Goal: Transaction & Acquisition: Purchase product/service

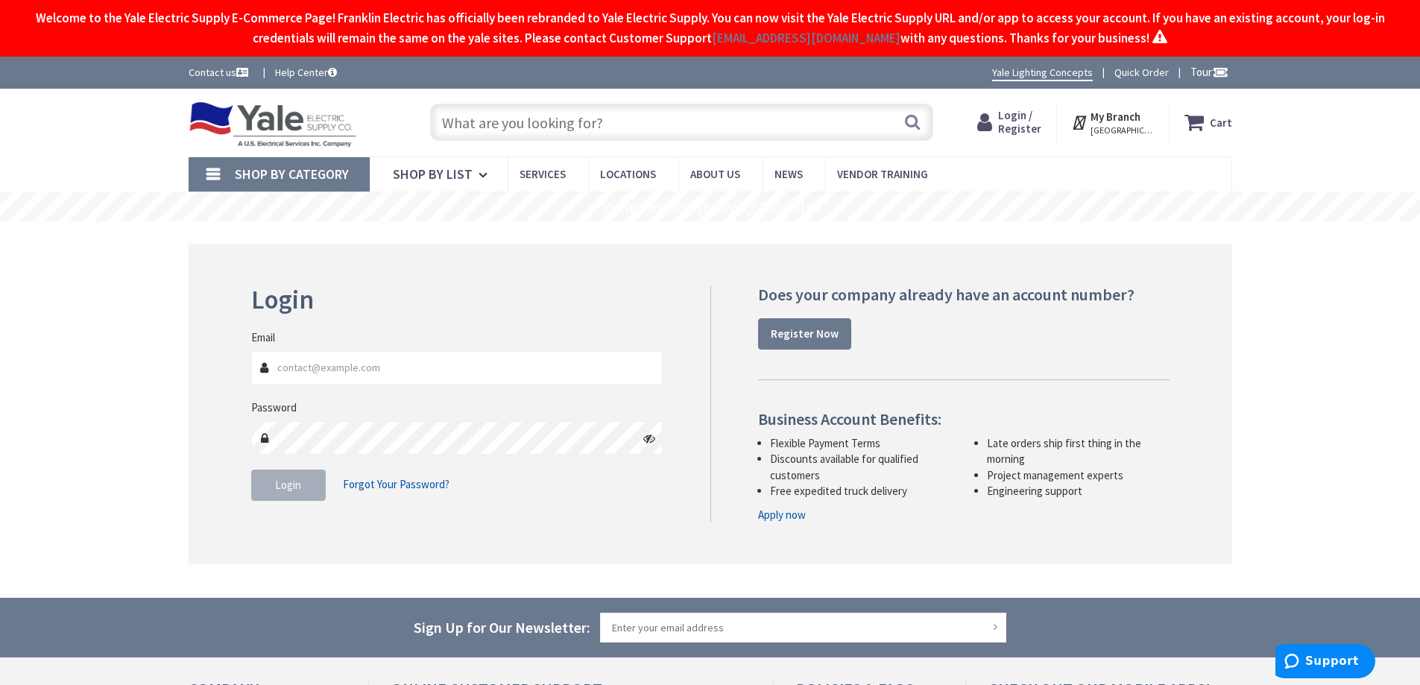
type input "Kidstreet Playground, [STREET_ADDRESS][PERSON_NAME]"
click at [350, 366] on input "Email" at bounding box center [457, 368] width 412 height 34
type input "[PERSON_NAME][EMAIL_ADDRESS][PERSON_NAME][DOMAIN_NAME]"
click at [273, 489] on button "Login" at bounding box center [288, 485] width 75 height 31
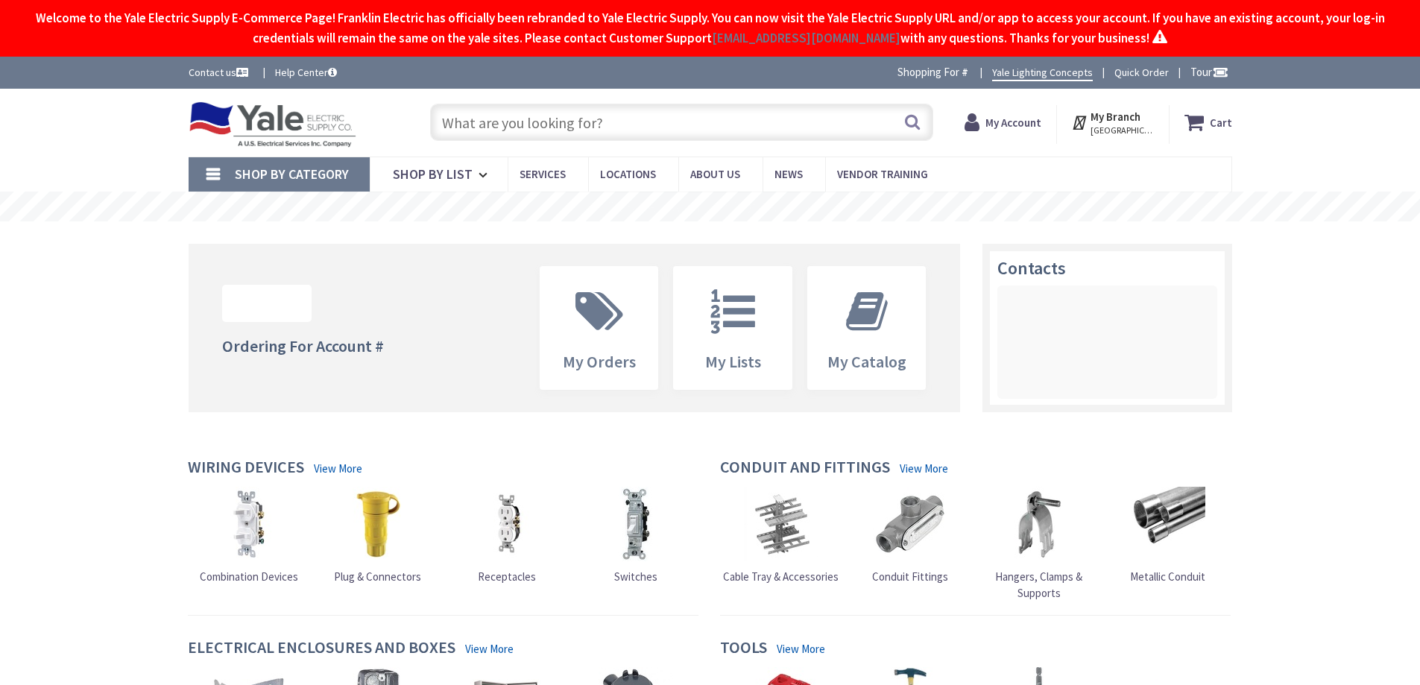
drag, startPoint x: 0, startPoint y: 0, endPoint x: 482, endPoint y: 122, distance: 496.9
click at [482, 122] on input "text" at bounding box center [681, 122] width 503 height 37
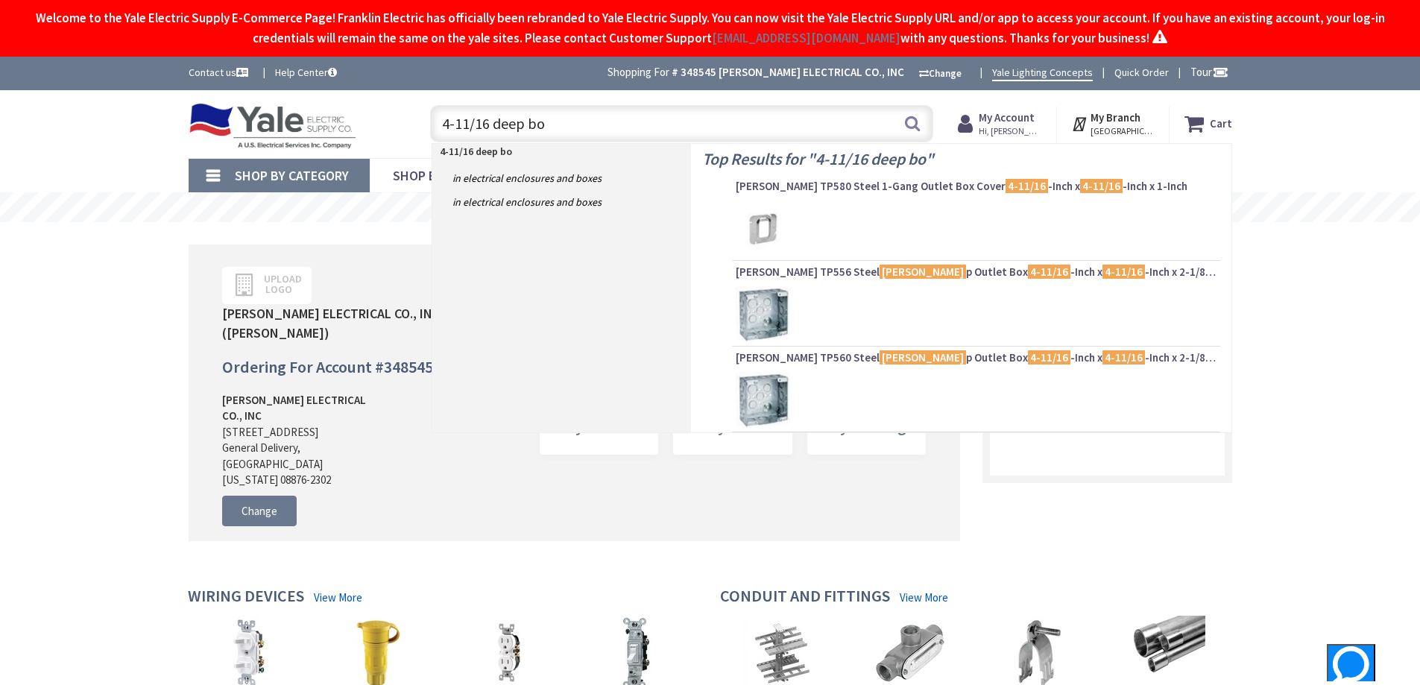
type input "4-11/16 deep box"
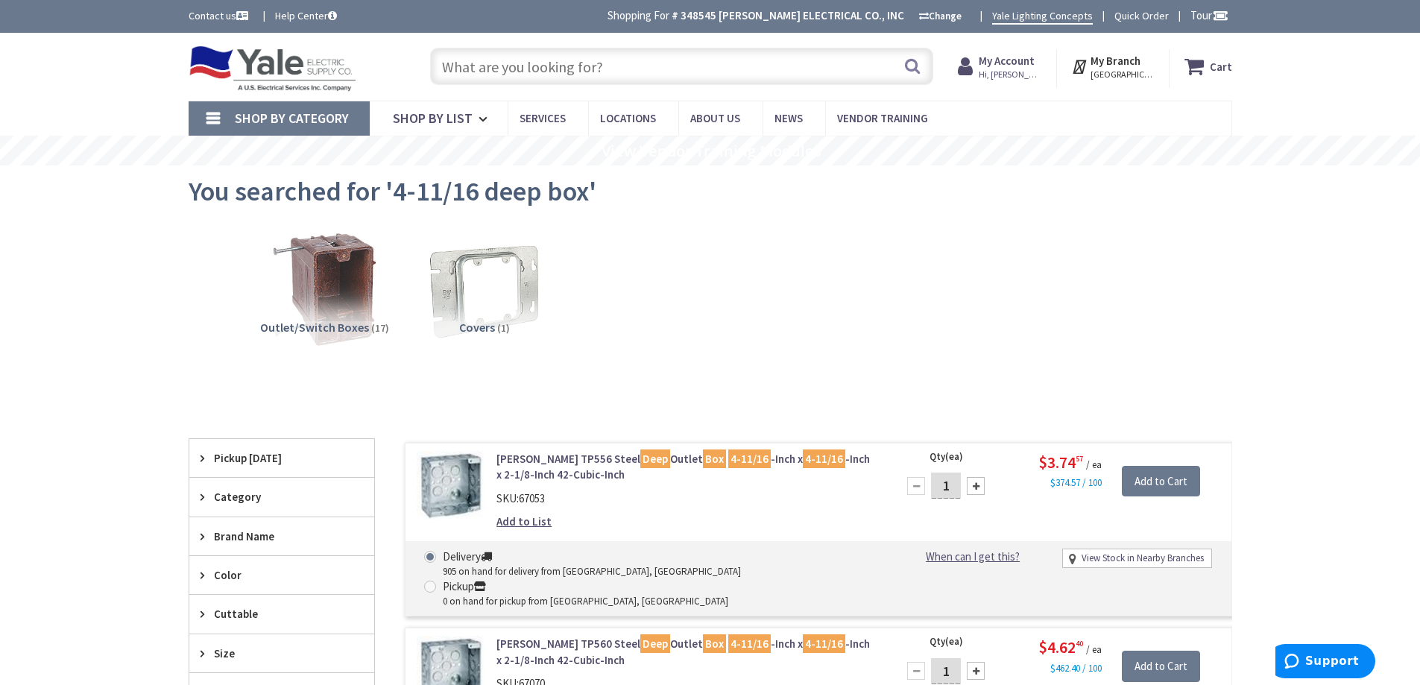
click at [534, 290] on img at bounding box center [484, 289] width 123 height 123
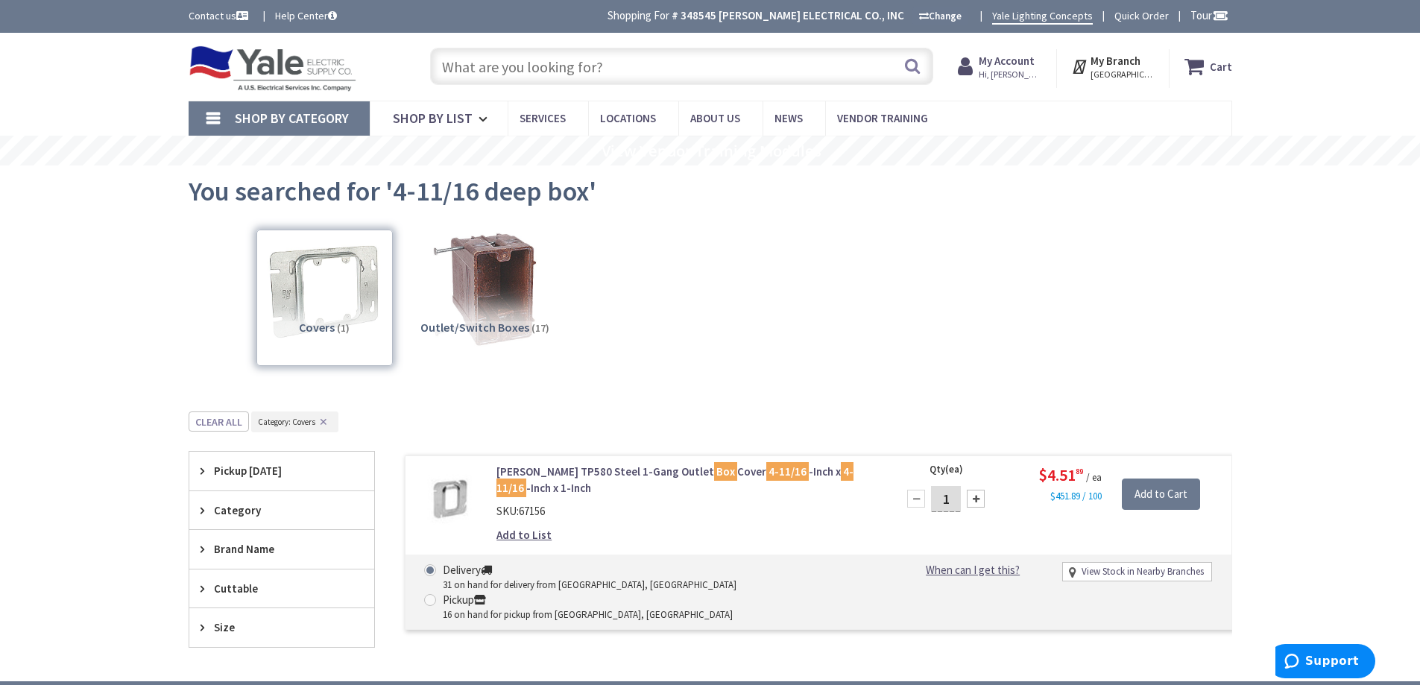
click at [495, 66] on input "text" at bounding box center [681, 66] width 503 height 37
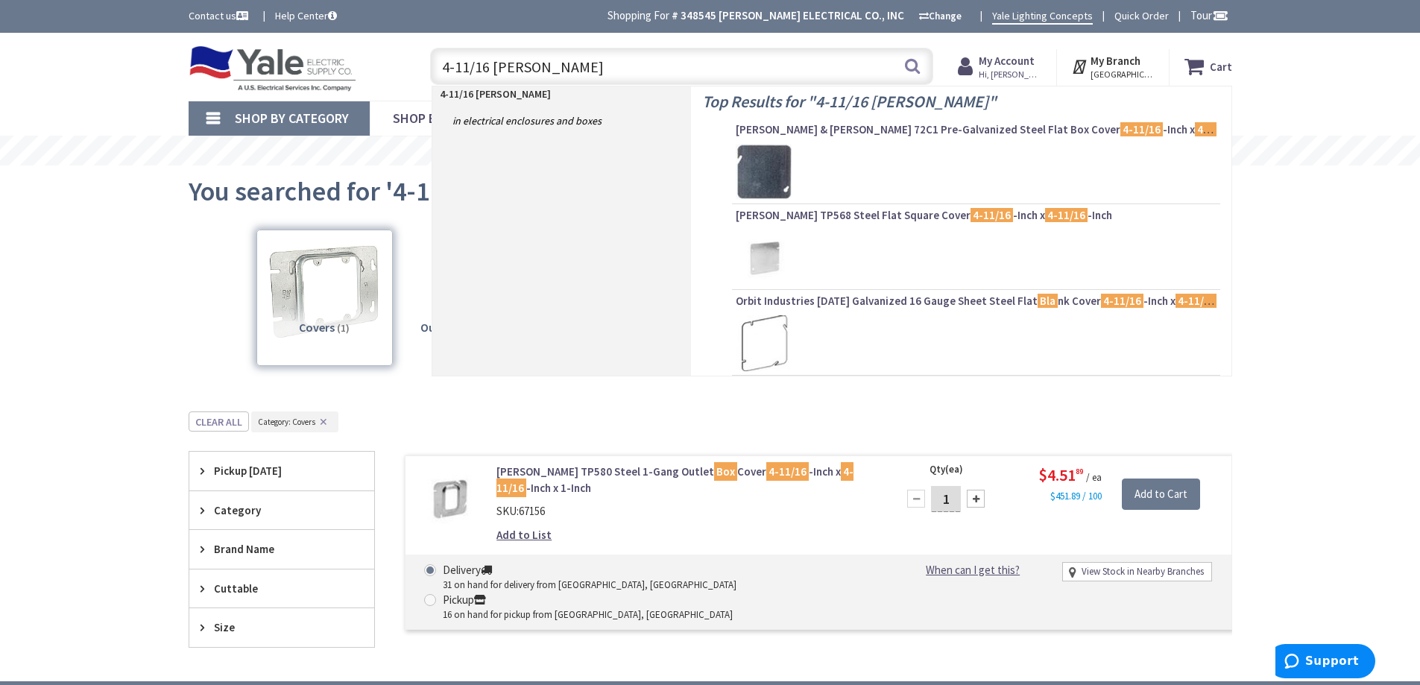
type input "4-11/16 blank"
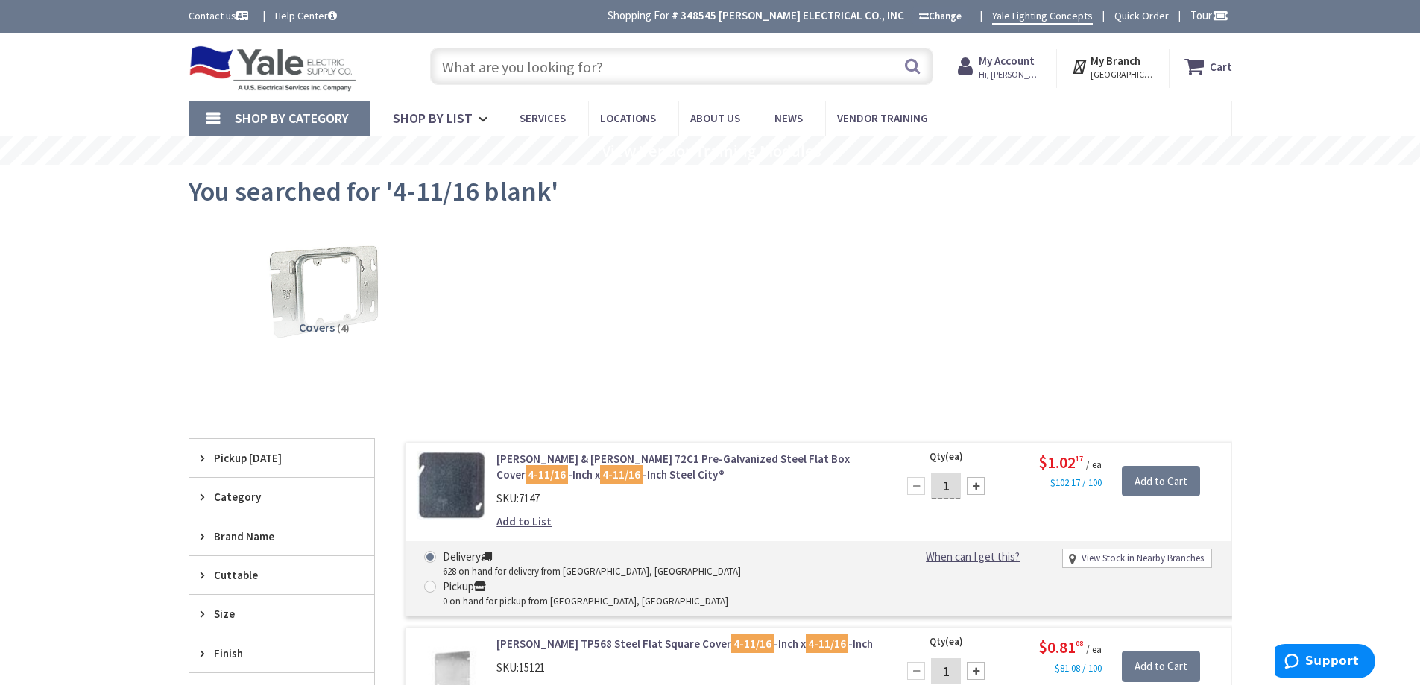
click at [506, 70] on input "text" at bounding box center [681, 66] width 503 height 37
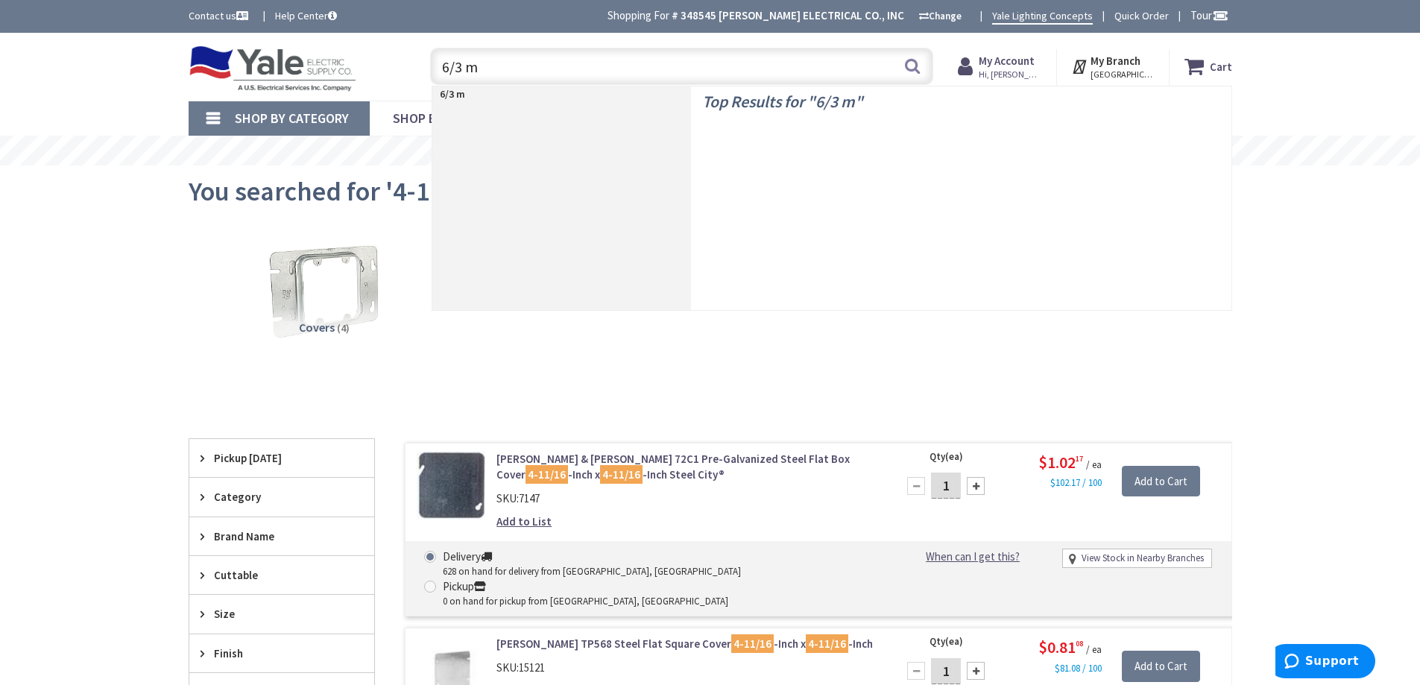
type input "6/3 mc"
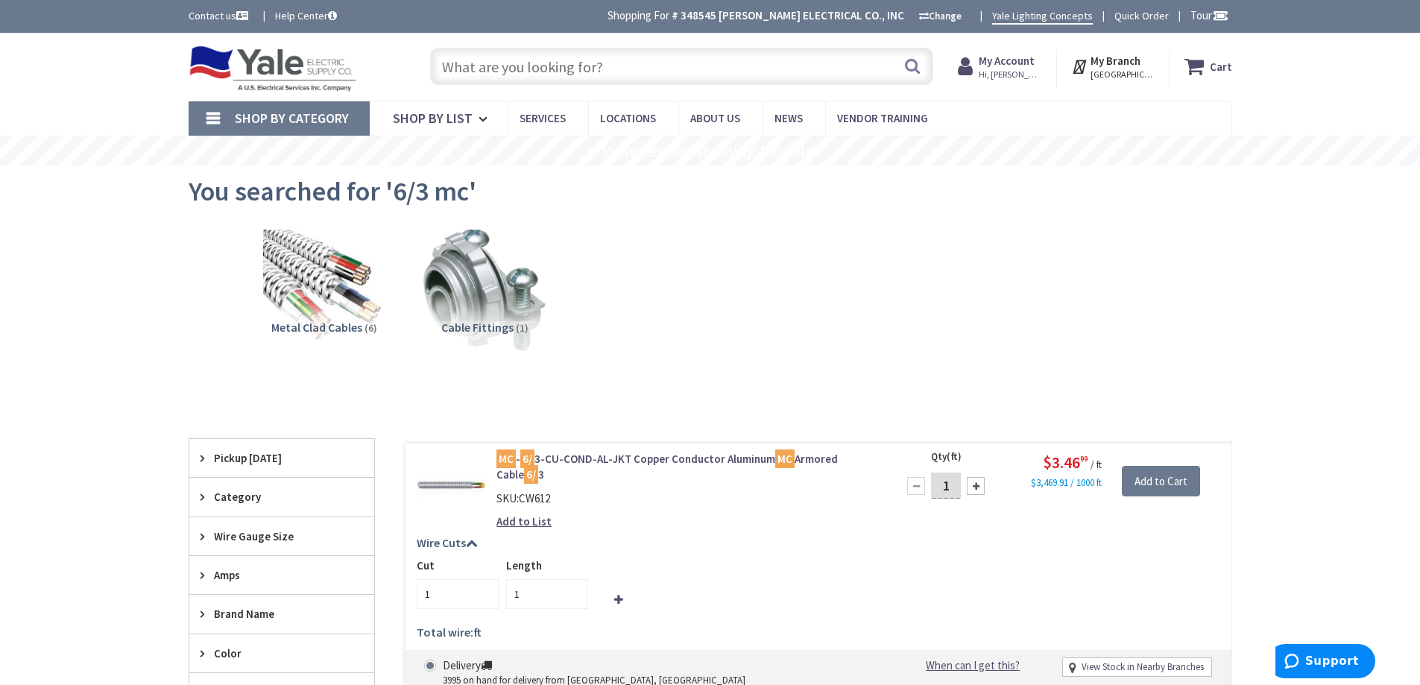
click at [562, 71] on input "text" at bounding box center [681, 66] width 503 height 37
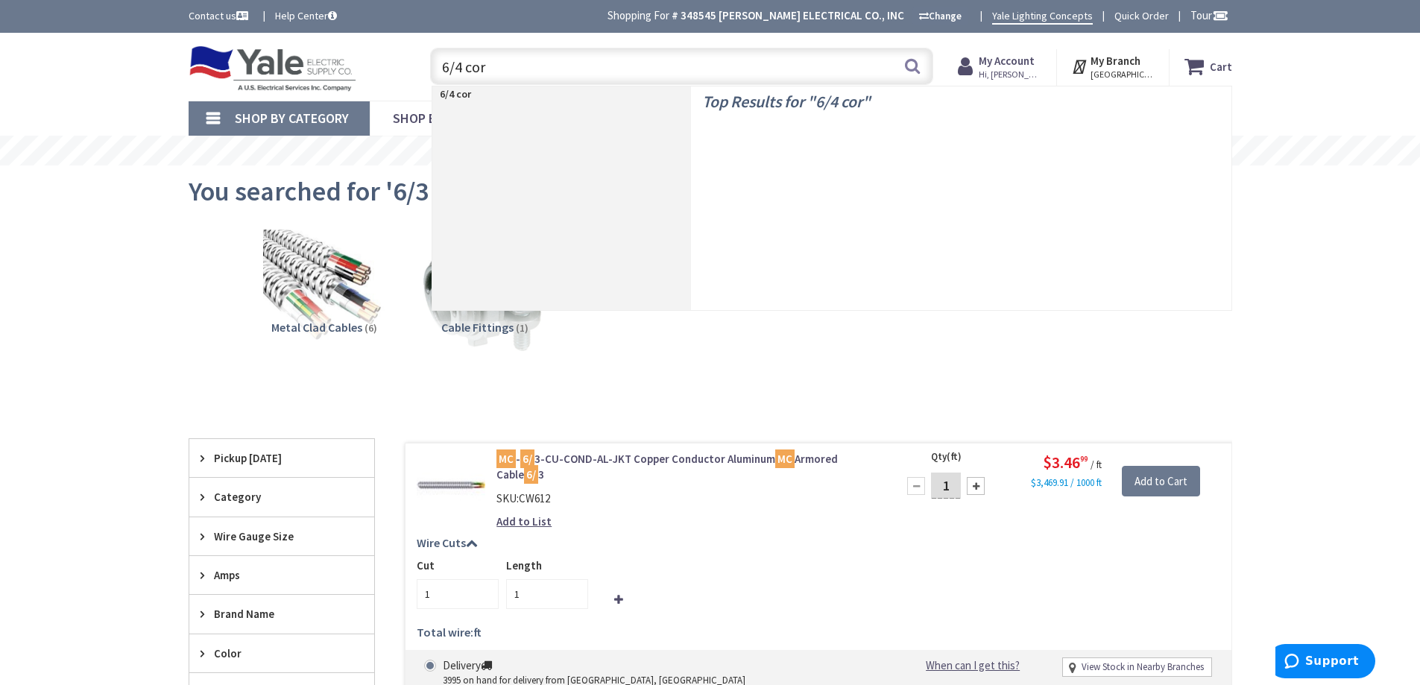
type input "6/4 cord"
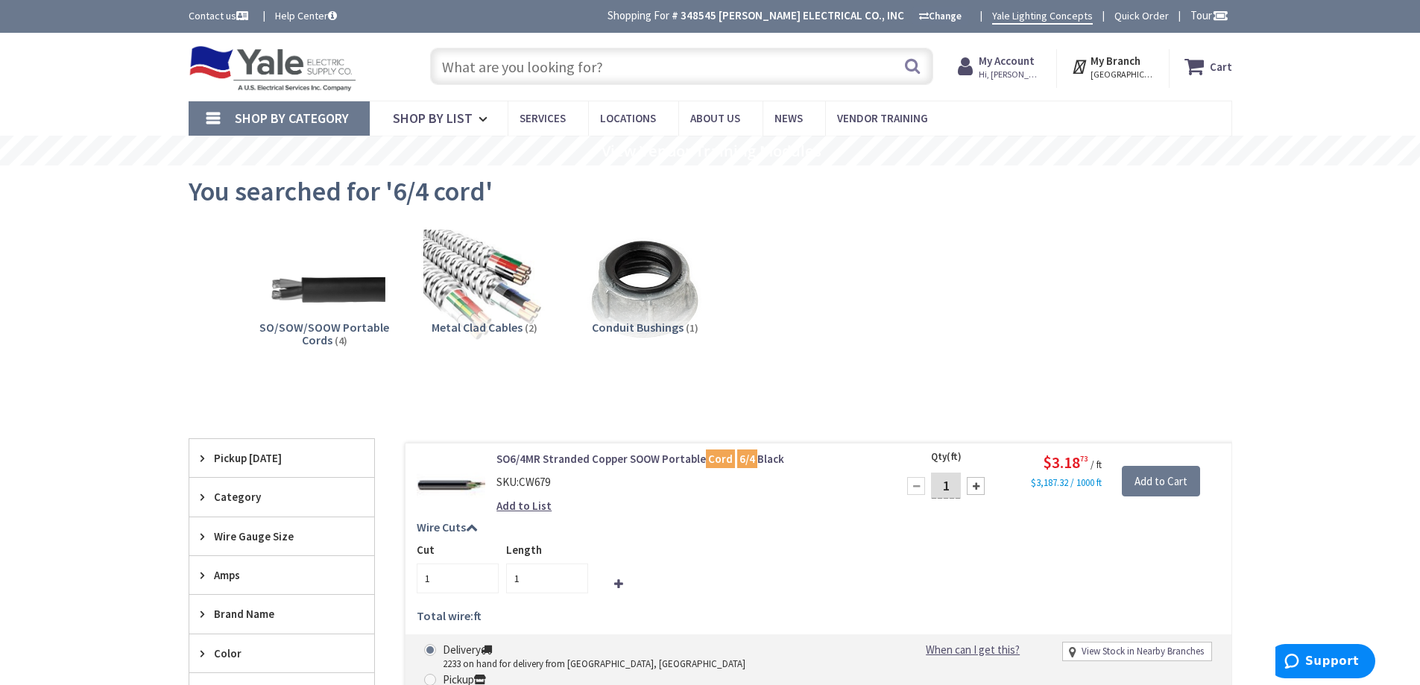
click at [570, 59] on input "text" at bounding box center [681, 66] width 503 height 37
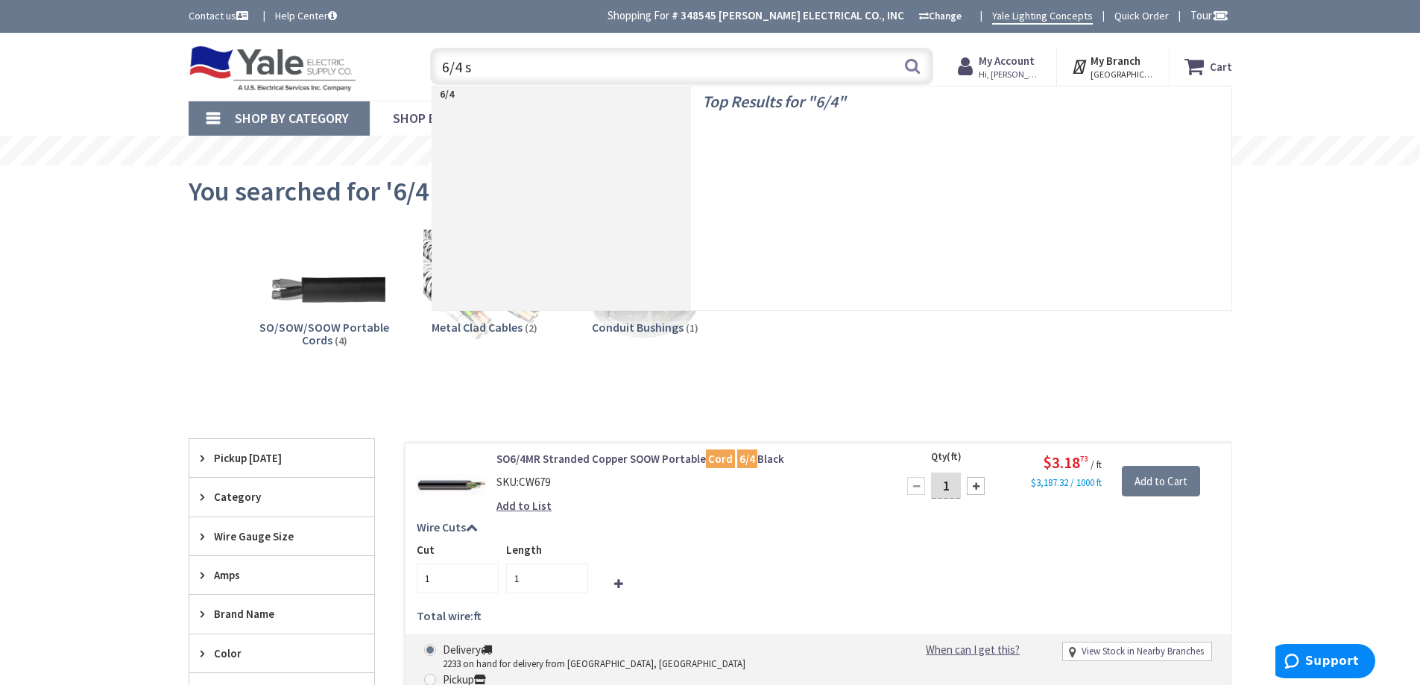
type input "6/4 sj"
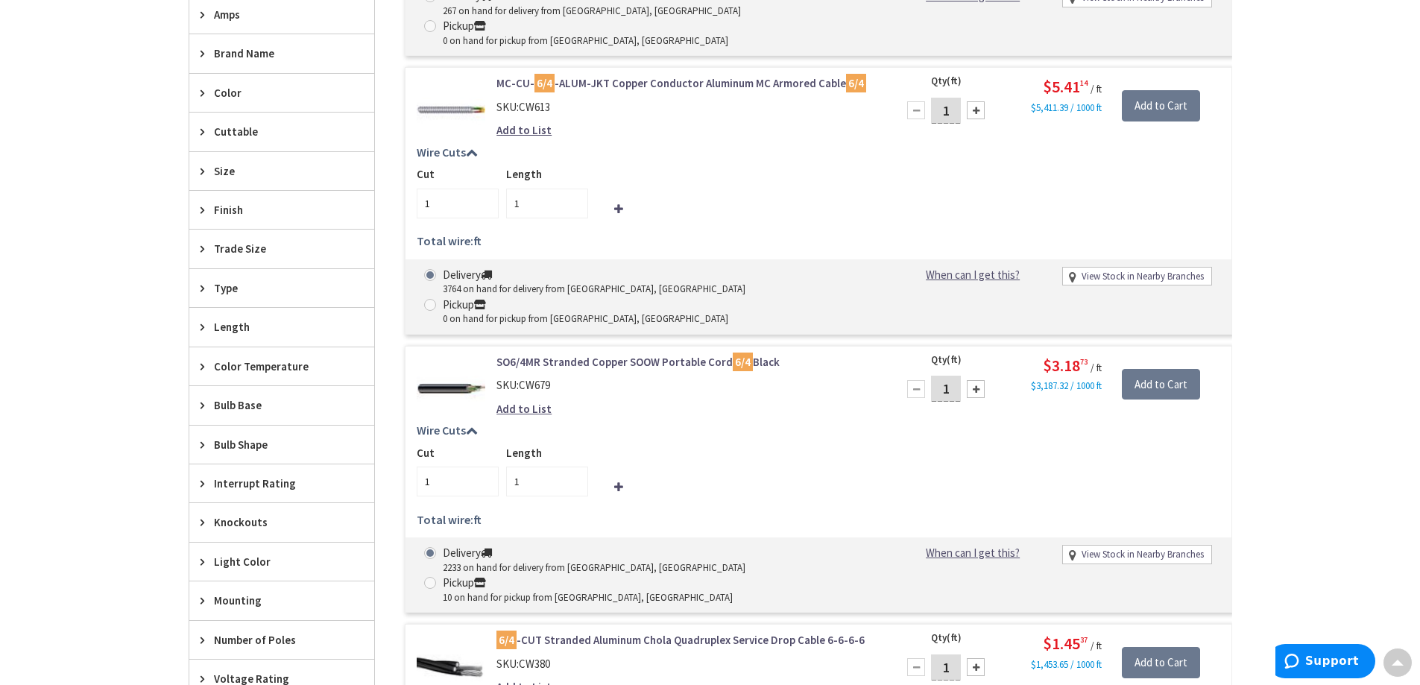
scroll to position [597, 0]
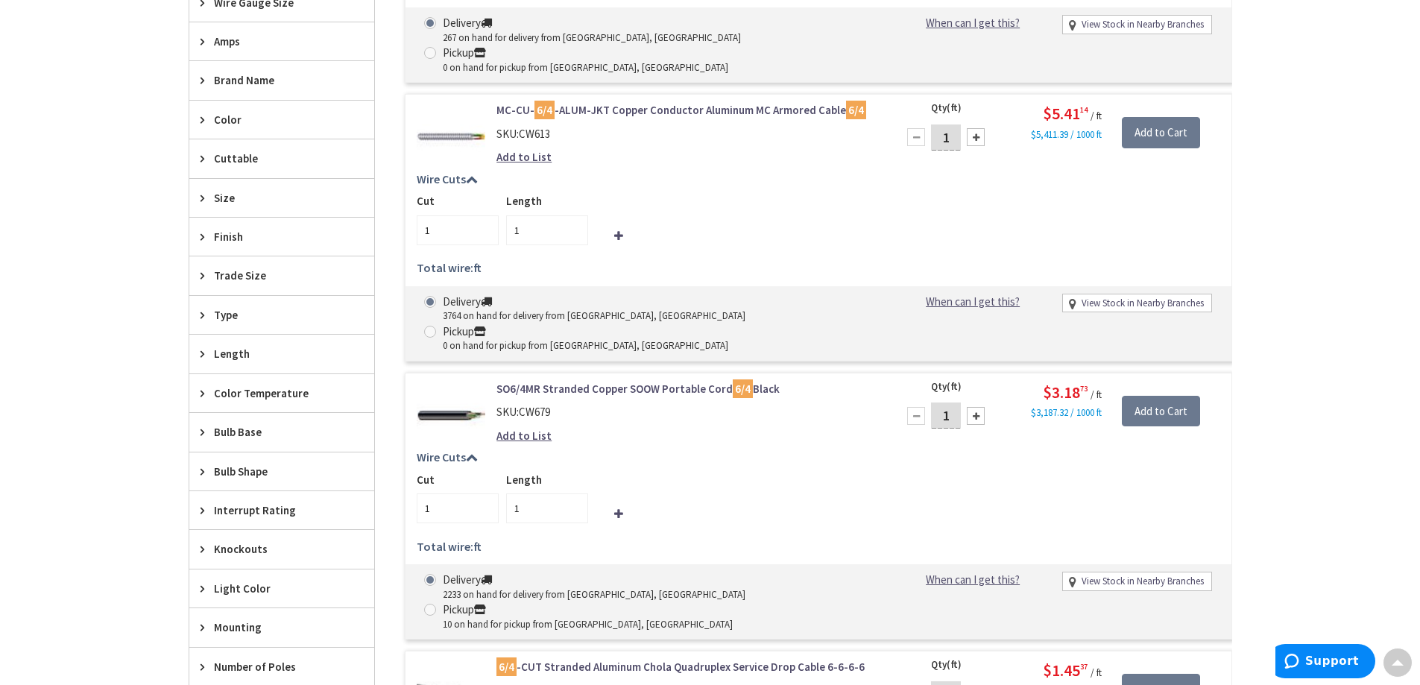
click at [549, 381] on link "SO6/4MR Stranded Copper SOOW Portable Cord 6/4 Black" at bounding box center [686, 389] width 379 height 16
